Goal: Transaction & Acquisition: Download file/media

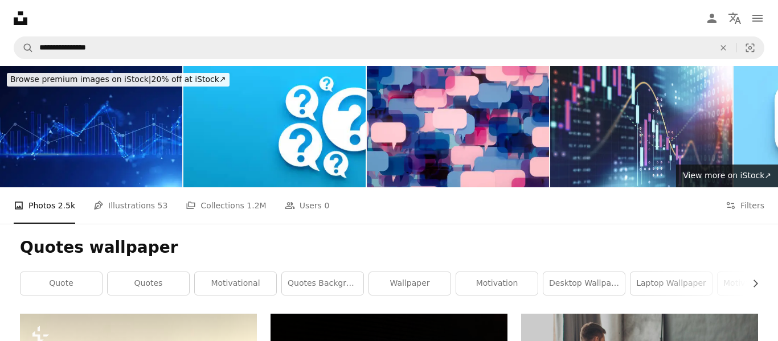
scroll to position [515, 0]
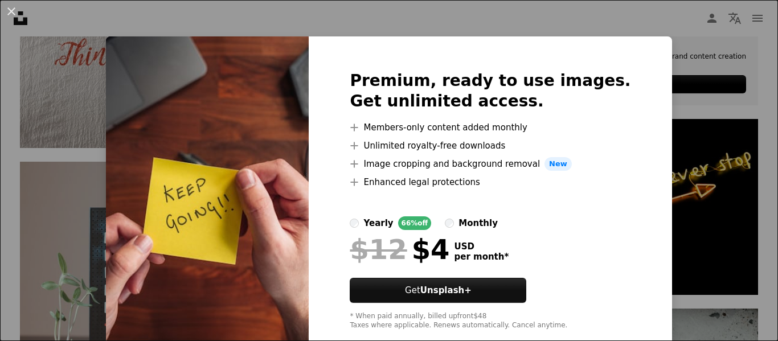
click at [675, 68] on div "An X shape Premium, ready to use images. Get unlimited access. A plus sign Memb…" at bounding box center [389, 170] width 778 height 341
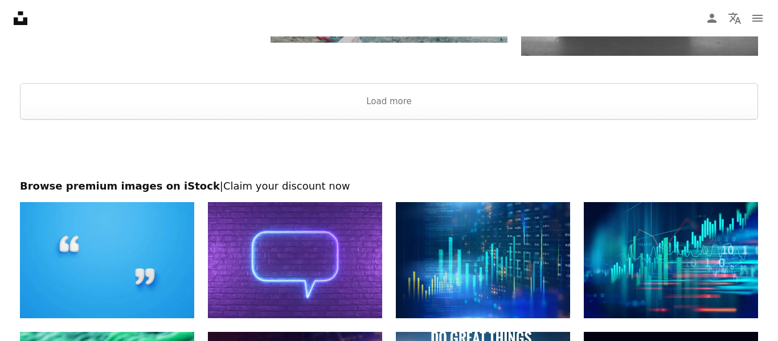
scroll to position [1807, 0]
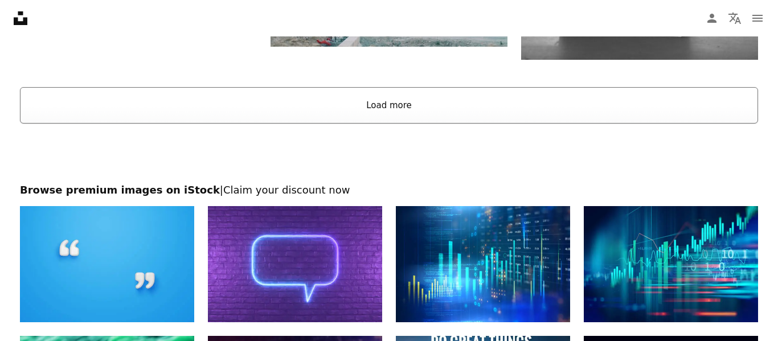
click at [385, 102] on button "Load more" at bounding box center [389, 105] width 738 height 36
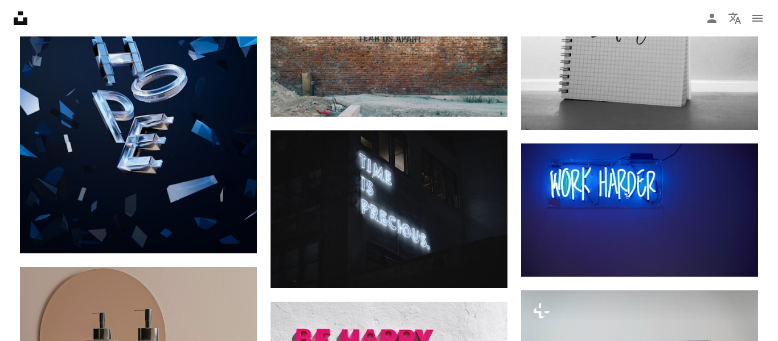
scroll to position [1733, 0]
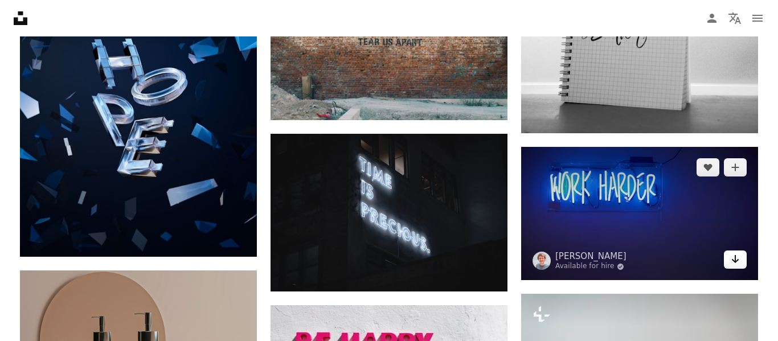
click at [736, 263] on icon "Arrow pointing down" at bounding box center [735, 259] width 9 height 14
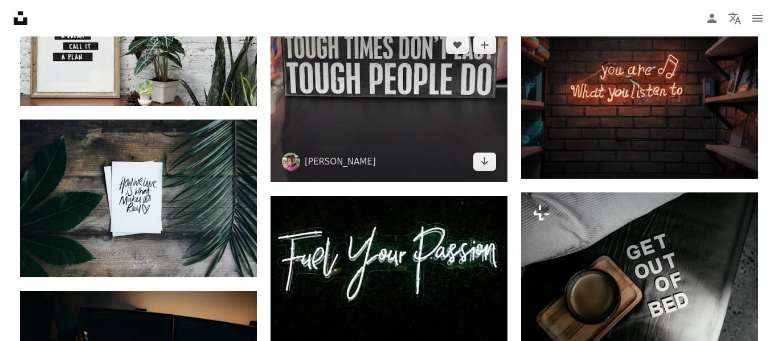
scroll to position [2406, 0]
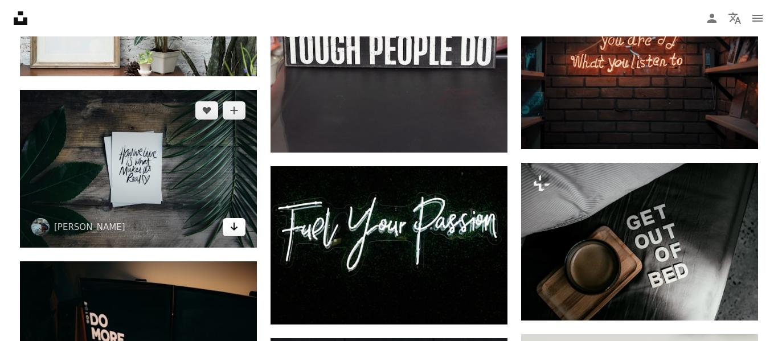
click at [231, 232] on icon "Arrow pointing down" at bounding box center [233, 227] width 9 height 14
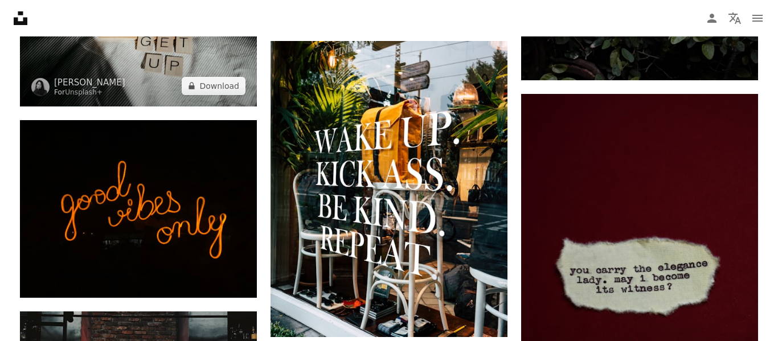
scroll to position [3851, 0]
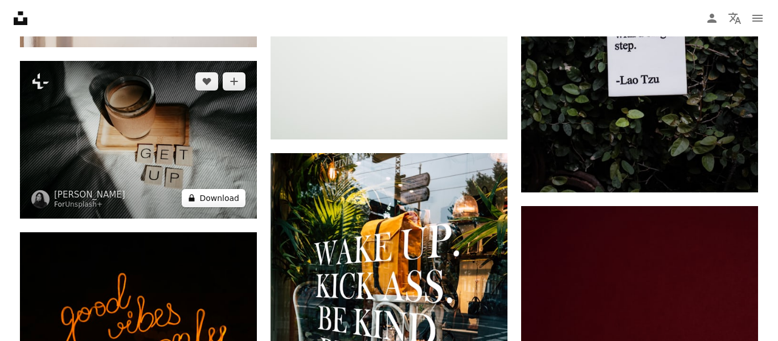
click at [217, 200] on button "A lock Download" at bounding box center [214, 198] width 64 height 18
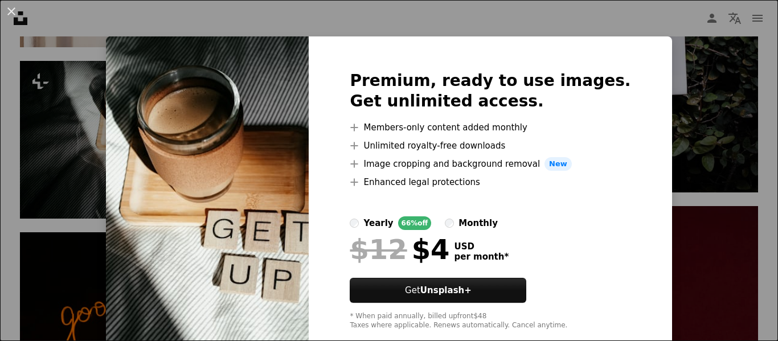
scroll to position [3857, 0]
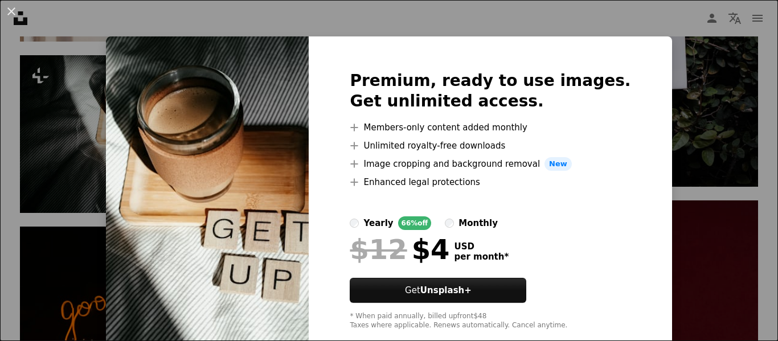
click at [571, 26] on div "An X shape Premium, ready to use images. Get unlimited access. A plus sign Memb…" at bounding box center [389, 170] width 778 height 341
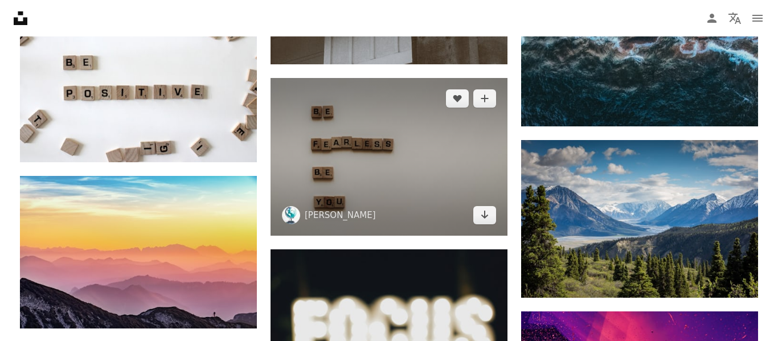
scroll to position [6603, 0]
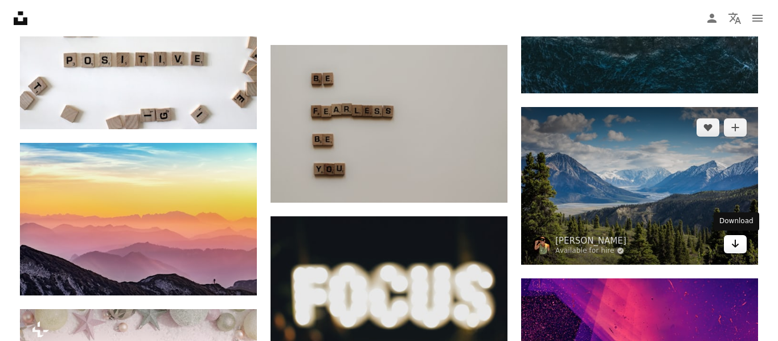
click at [740, 245] on link "Arrow pointing down" at bounding box center [735, 244] width 23 height 18
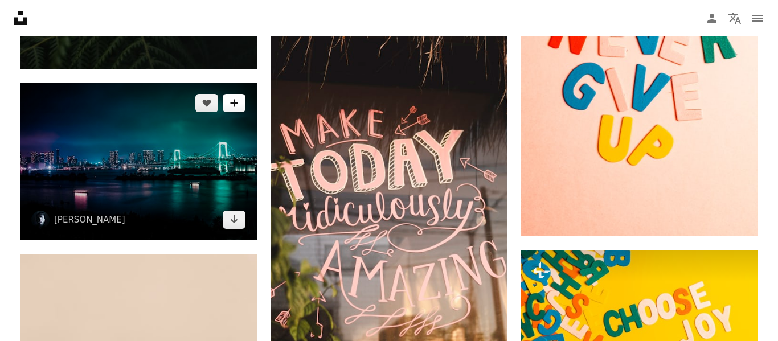
scroll to position [7521, 0]
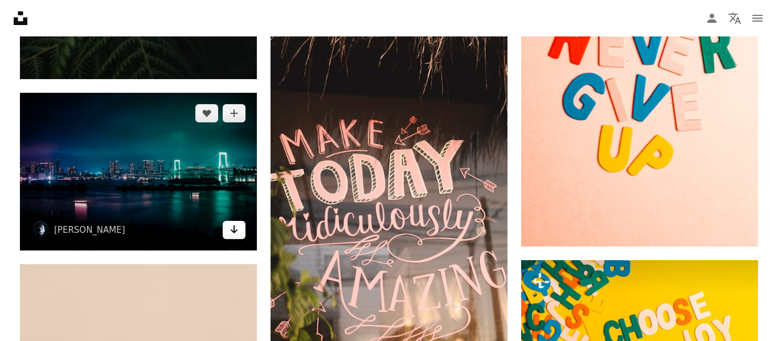
click at [232, 228] on icon "Arrow pointing down" at bounding box center [233, 230] width 9 height 14
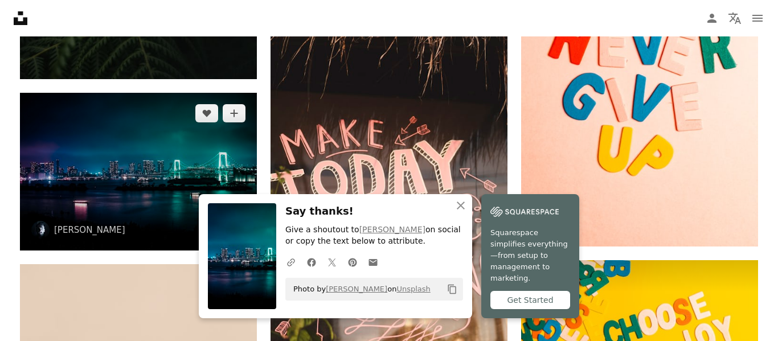
click at [515, 213] on img at bounding box center [524, 211] width 68 height 17
